Goal: Transaction & Acquisition: Purchase product/service

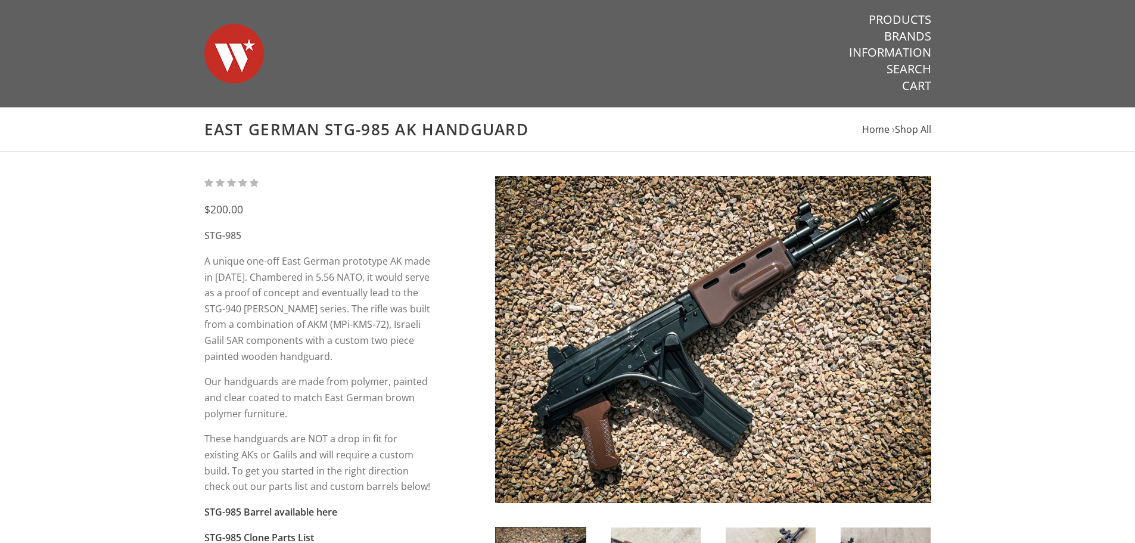
click at [690, 352] on img at bounding box center [713, 339] width 436 height 327
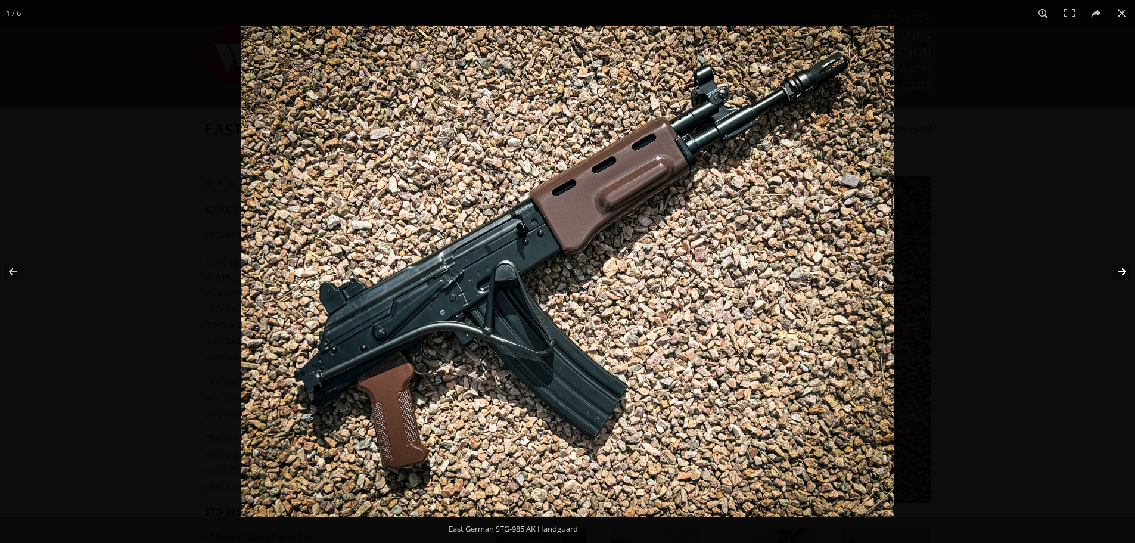
click at [1124, 271] on button at bounding box center [1114, 272] width 42 height 60
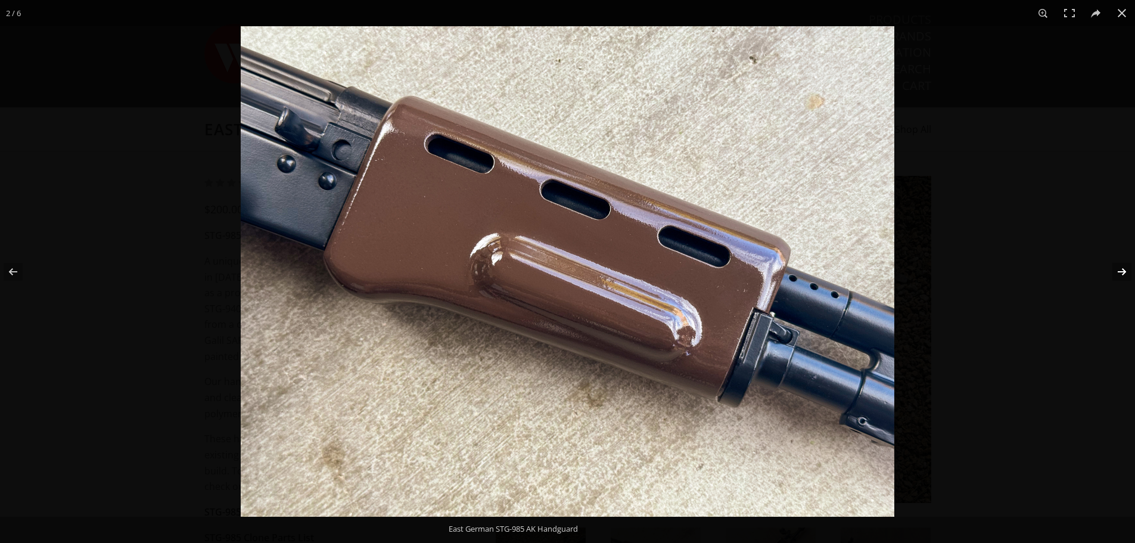
click at [1124, 271] on button at bounding box center [1114, 272] width 42 height 60
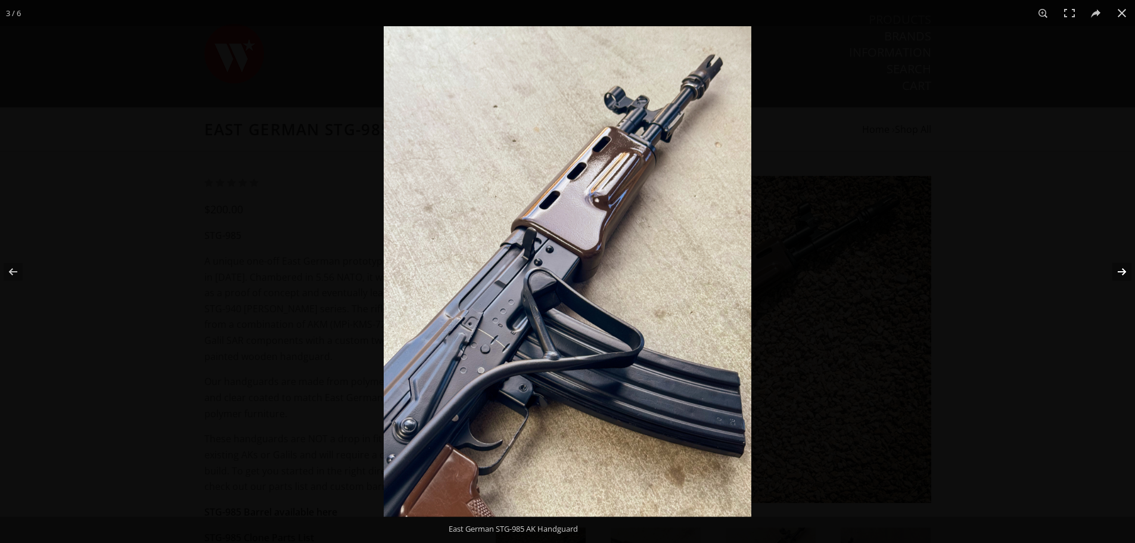
click at [1128, 275] on button at bounding box center [1114, 272] width 42 height 60
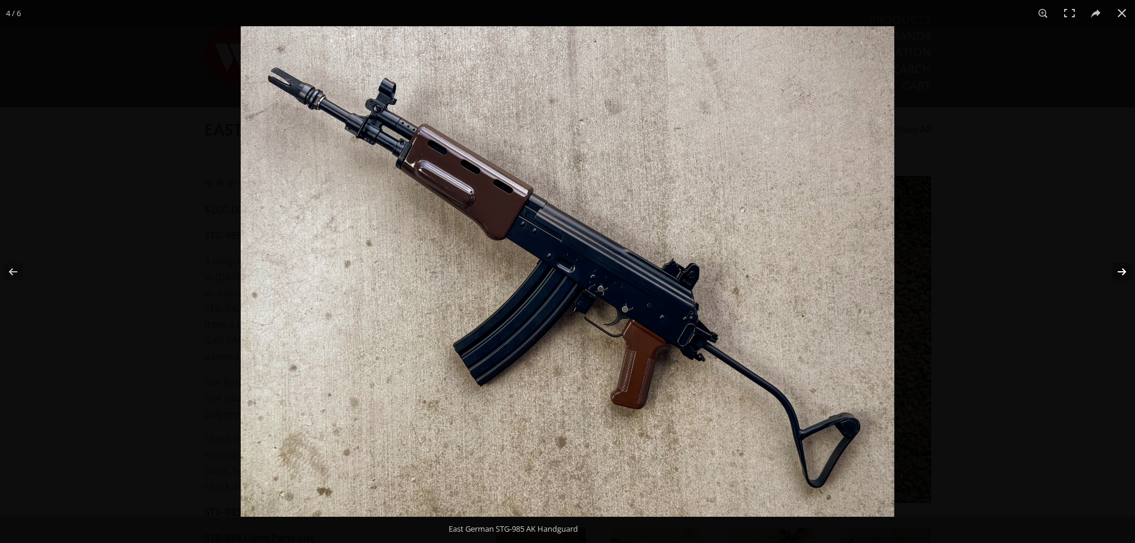
click at [1128, 274] on button at bounding box center [1114, 272] width 42 height 60
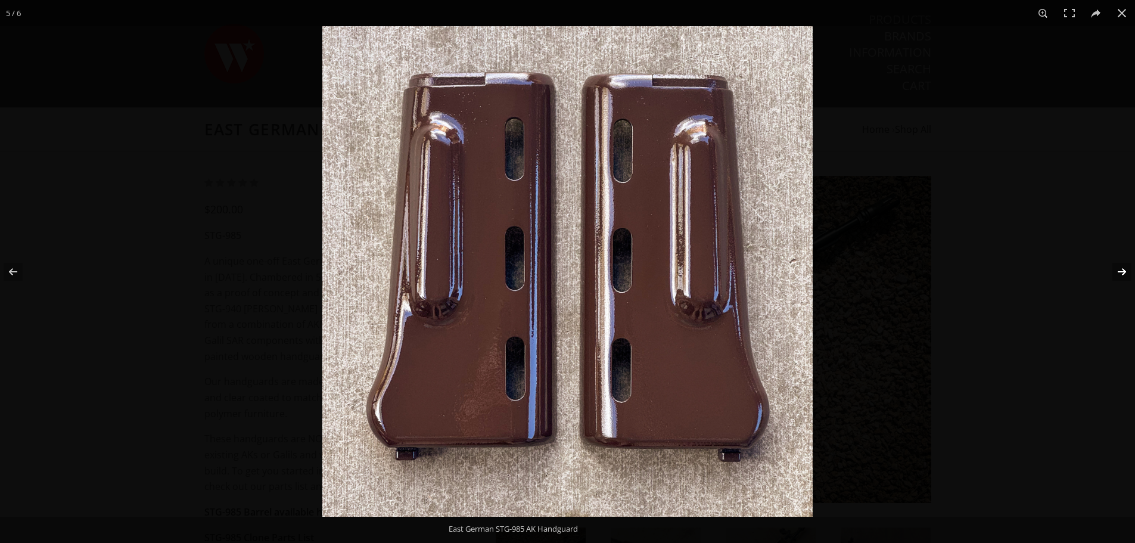
click at [1123, 270] on button at bounding box center [1114, 272] width 42 height 60
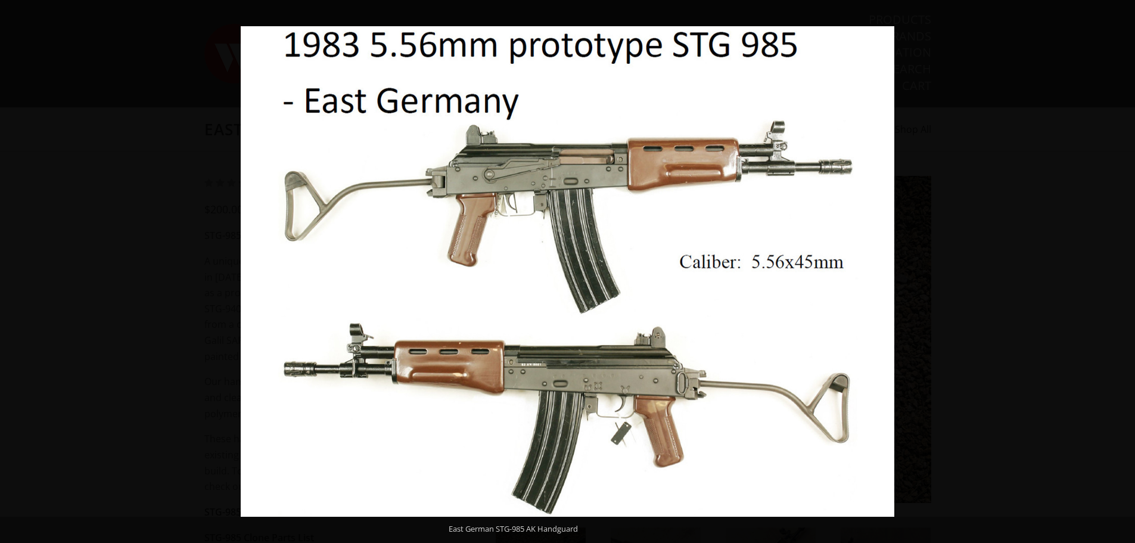
click at [1123, 269] on button at bounding box center [1114, 272] width 42 height 60
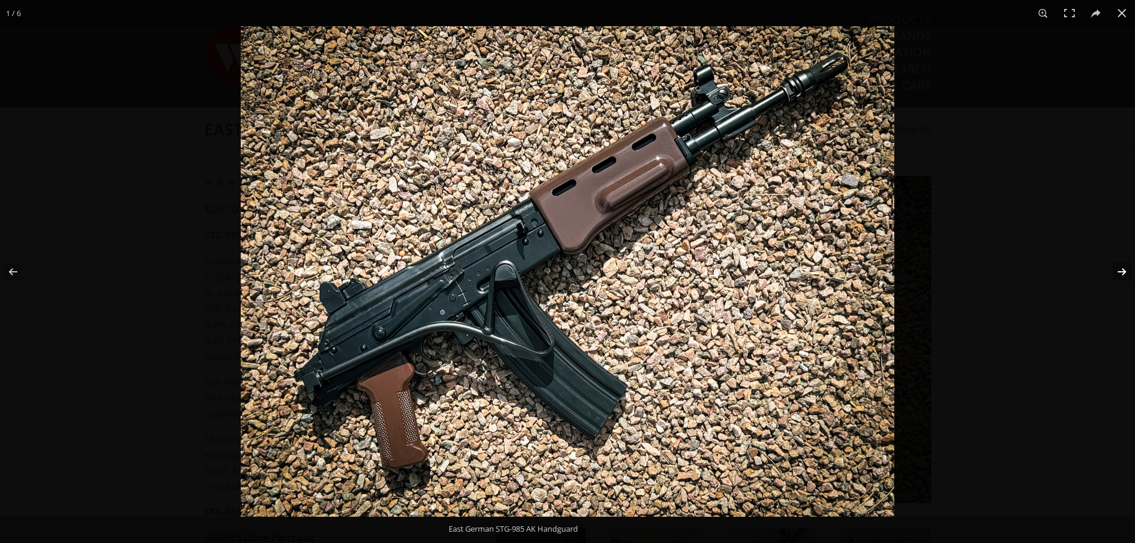
click at [1122, 273] on button at bounding box center [1114, 272] width 42 height 60
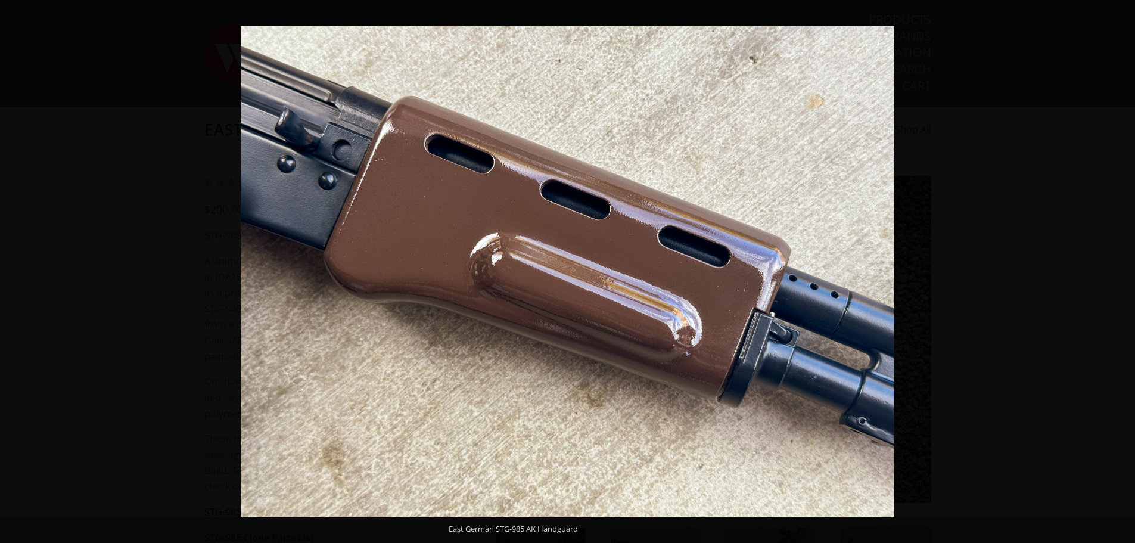
click at [1122, 273] on button at bounding box center [1114, 272] width 42 height 60
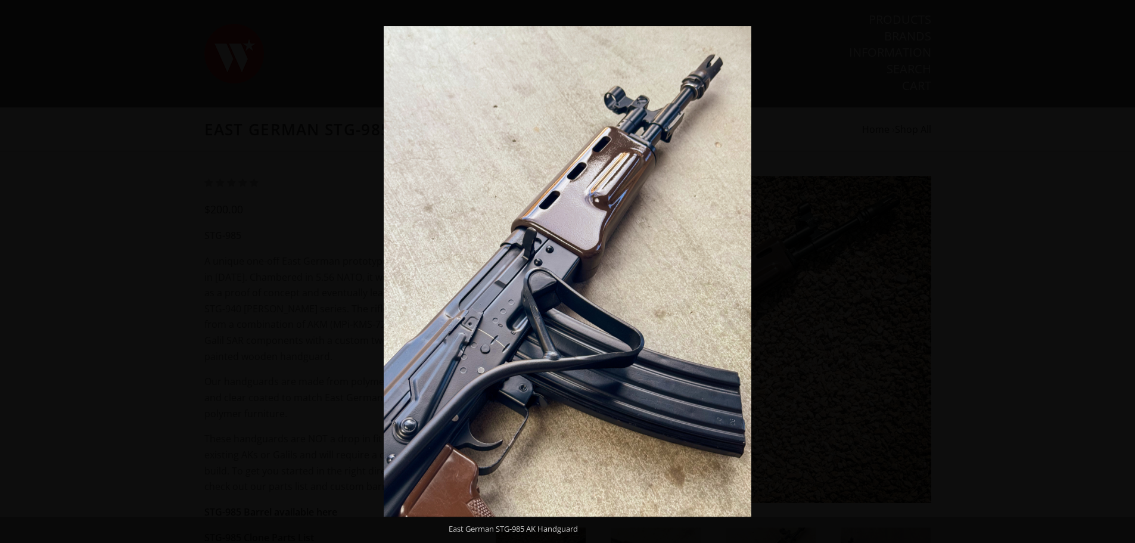
click at [1122, 273] on button at bounding box center [1114, 272] width 42 height 60
